Goal: Task Accomplishment & Management: Use online tool/utility

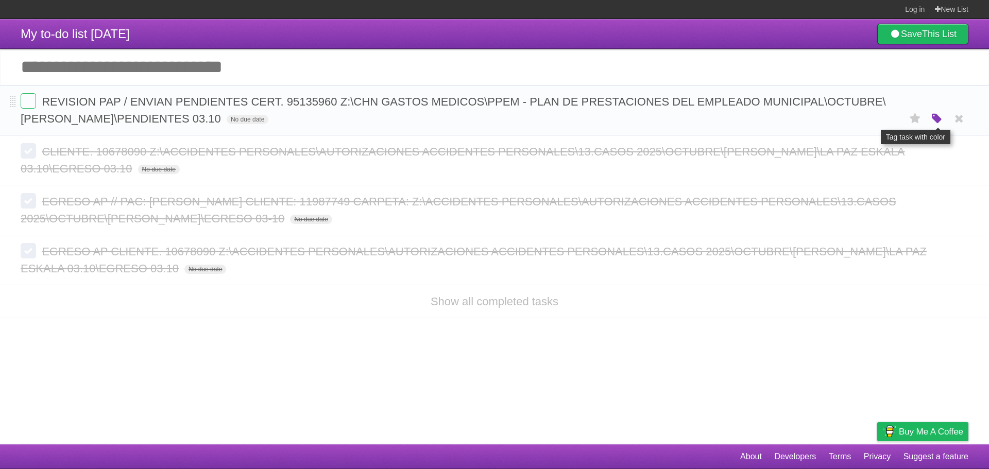
click at [931, 121] on icon "button" at bounding box center [937, 118] width 14 height 13
click at [883, 117] on label "Purple" at bounding box center [877, 118] width 11 height 11
